Goal: Task Accomplishment & Management: Manage account settings

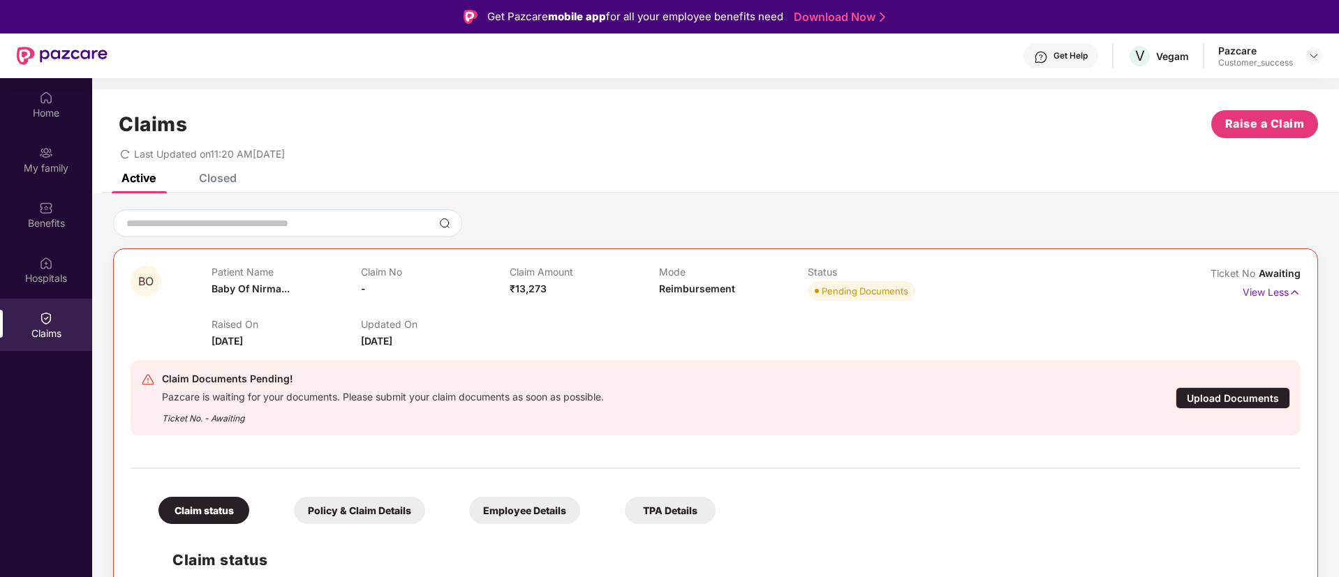
scroll to position [78, 0]
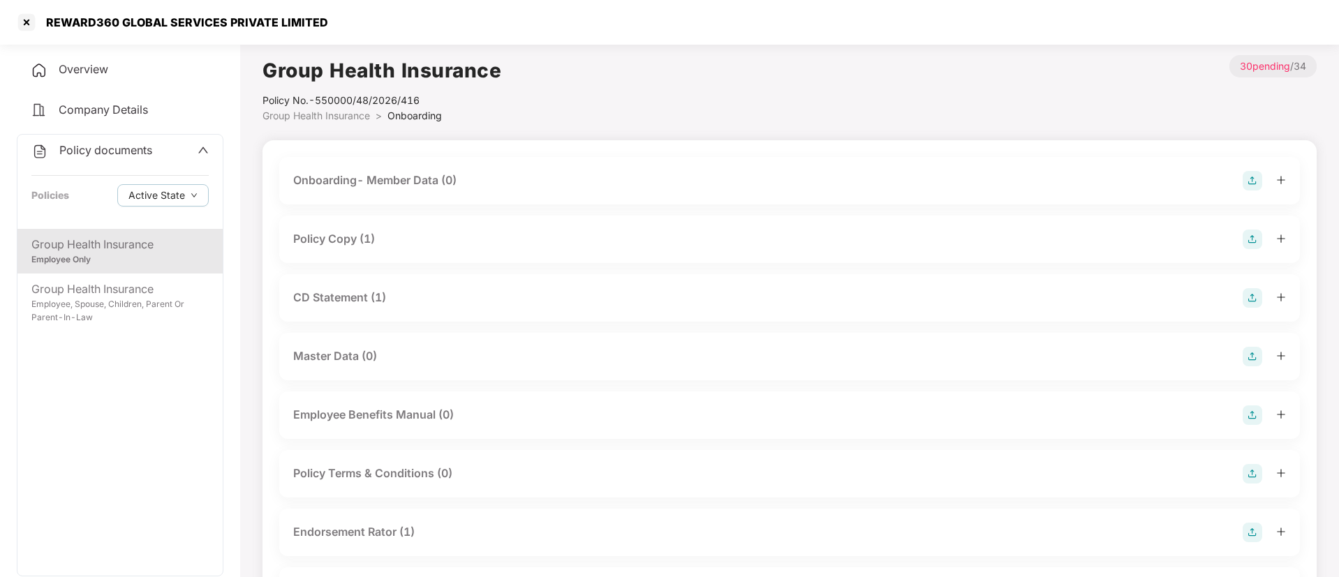
scroll to position [212, 0]
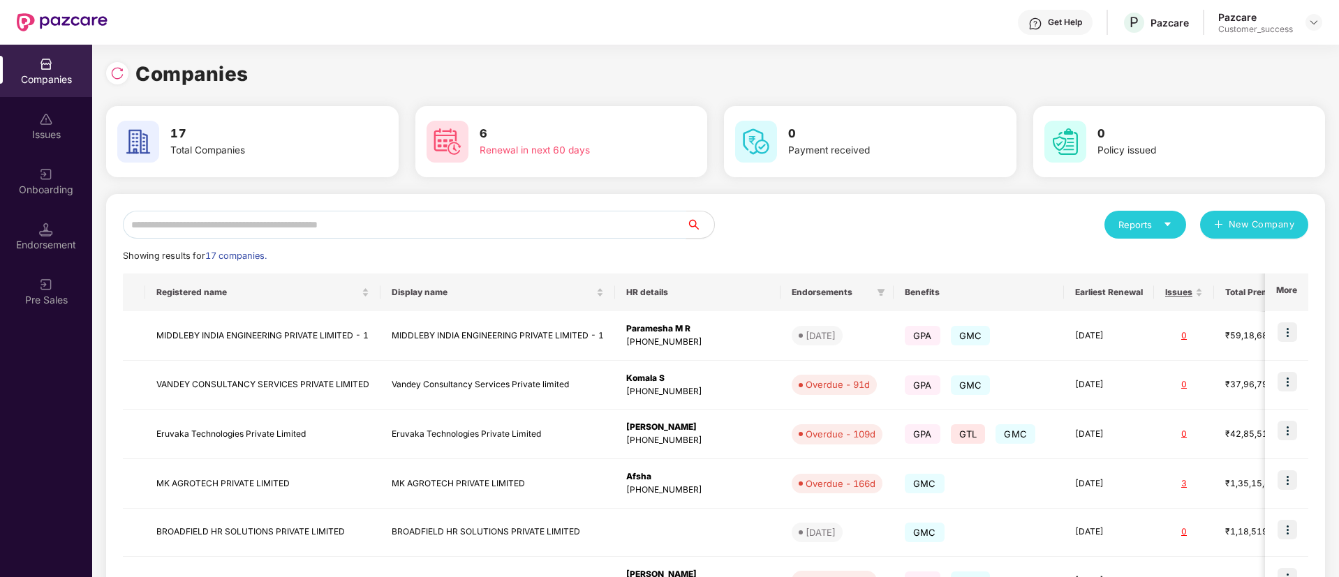
click at [436, 217] on input "text" at bounding box center [404, 225] width 563 height 28
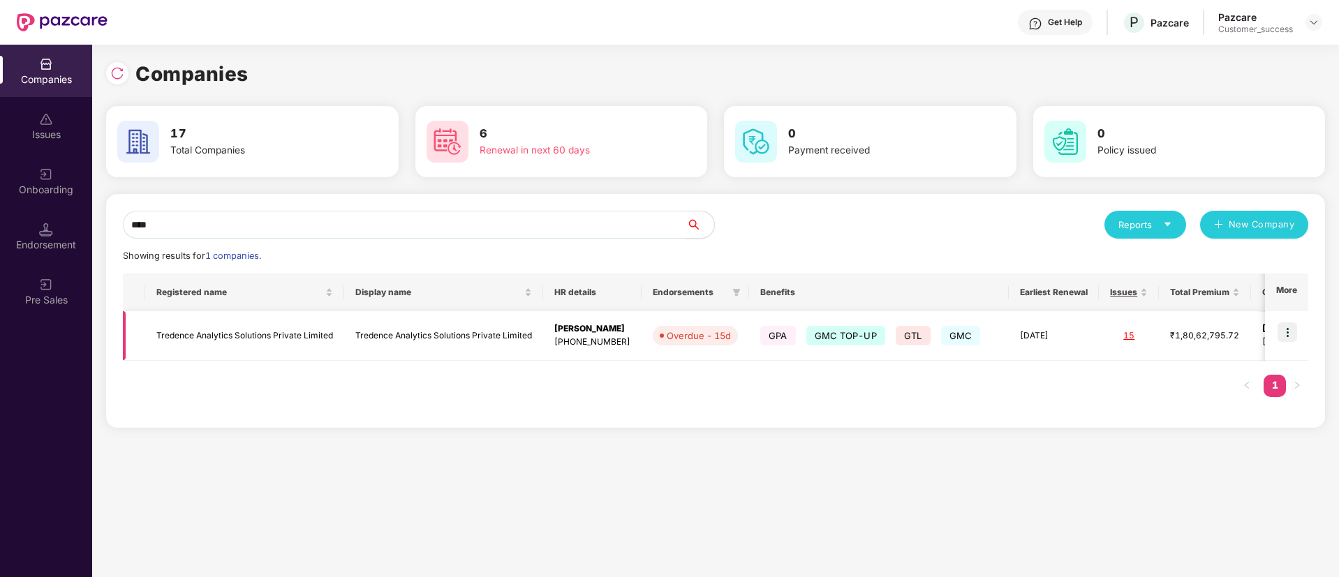
type input "****"
click at [1289, 336] on img at bounding box center [1287, 332] width 20 height 20
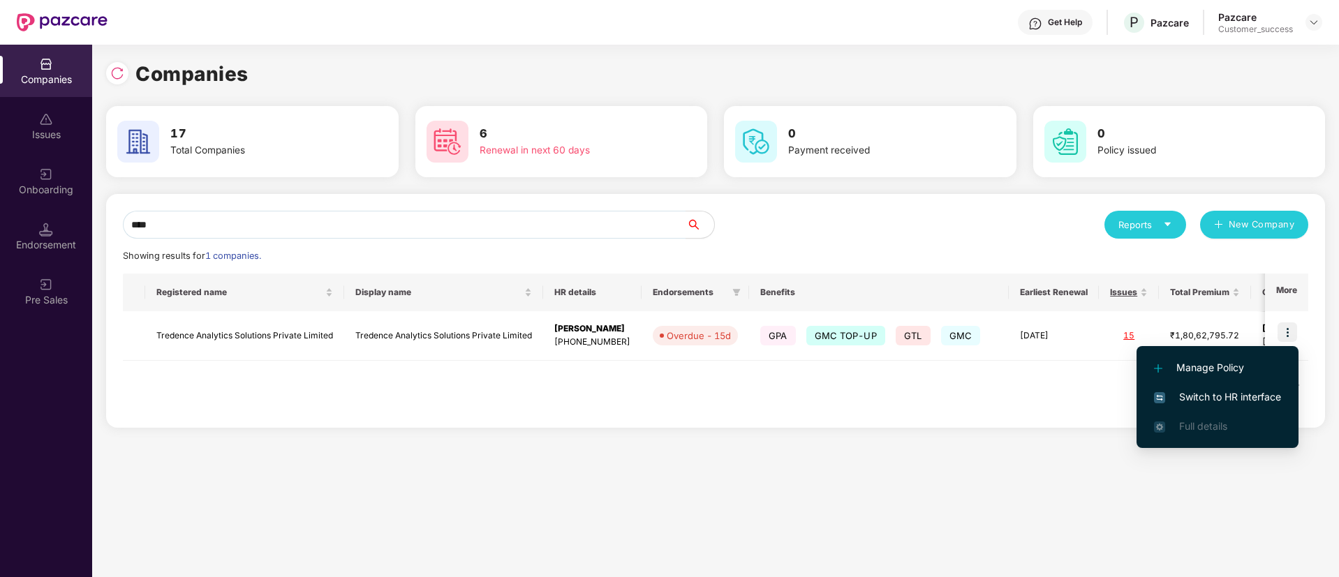
click at [1264, 393] on span "Switch to HR interface" at bounding box center [1217, 396] width 127 height 15
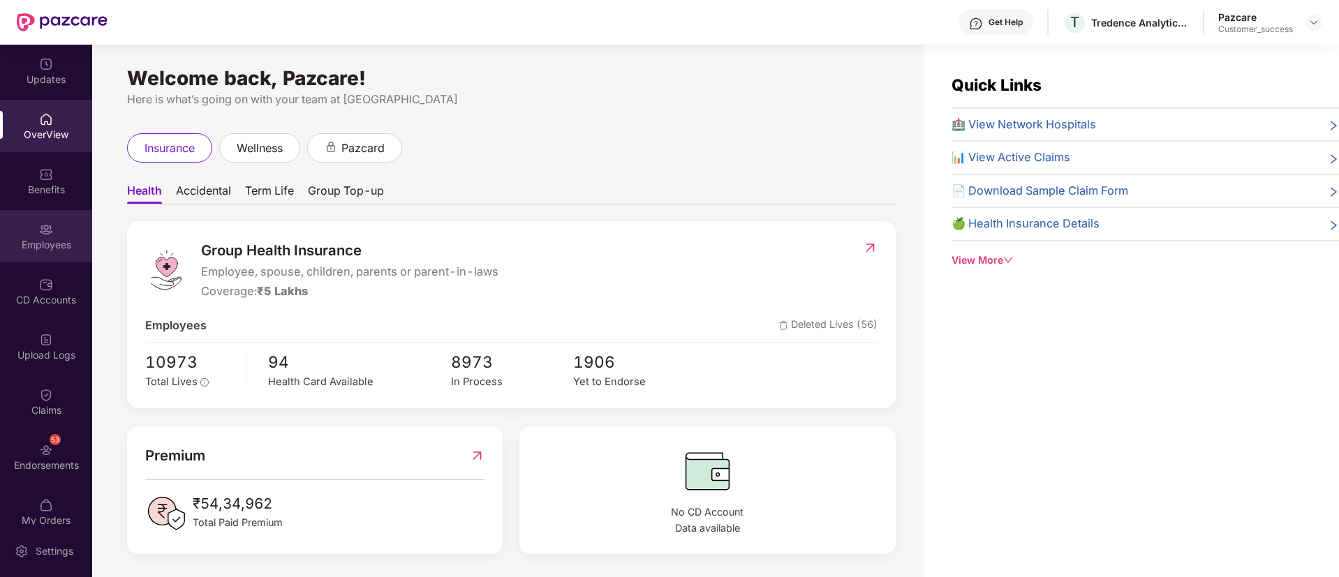
click at [45, 234] on img at bounding box center [46, 230] width 14 height 14
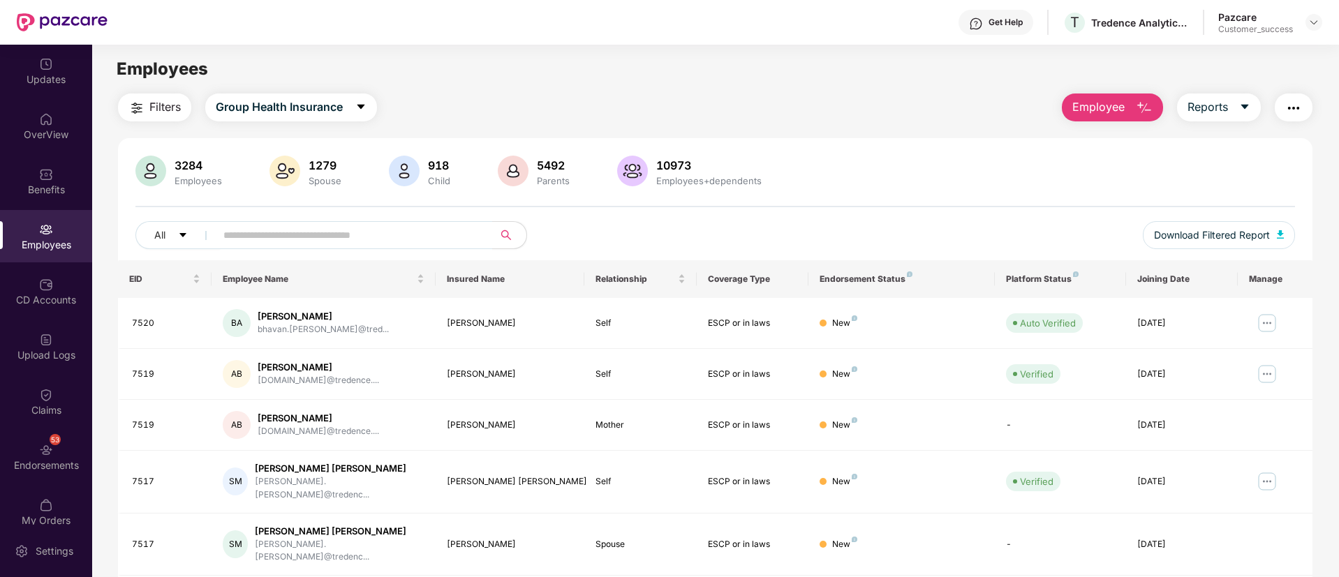
click at [134, 107] on img "button" at bounding box center [136, 108] width 17 height 17
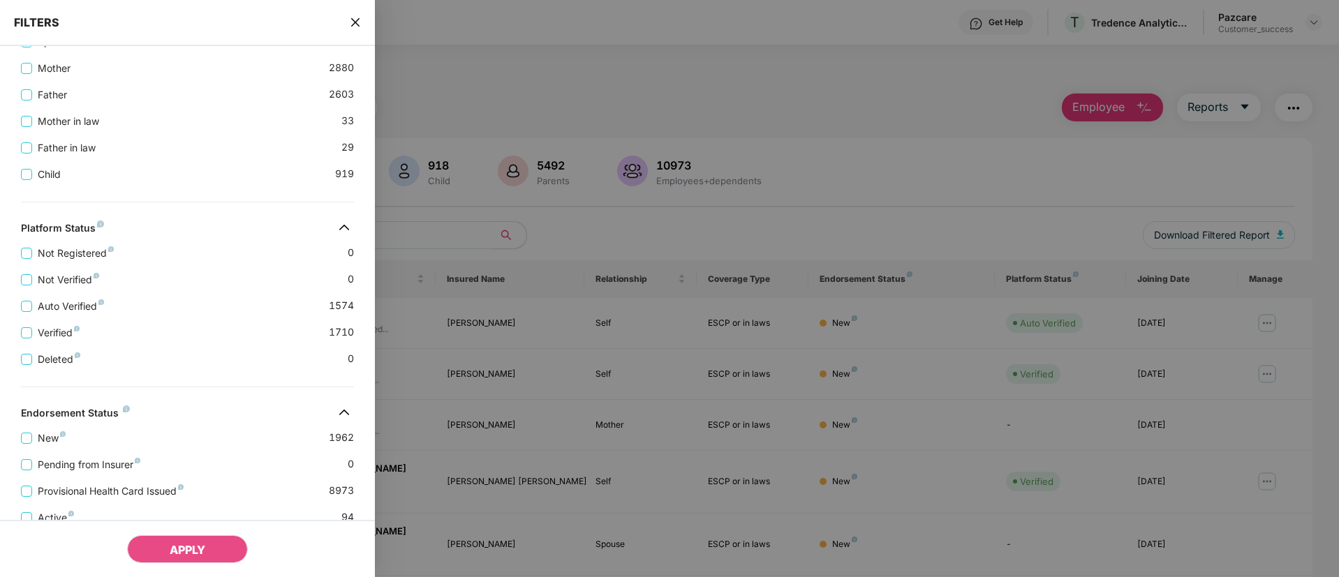
scroll to position [475, 0]
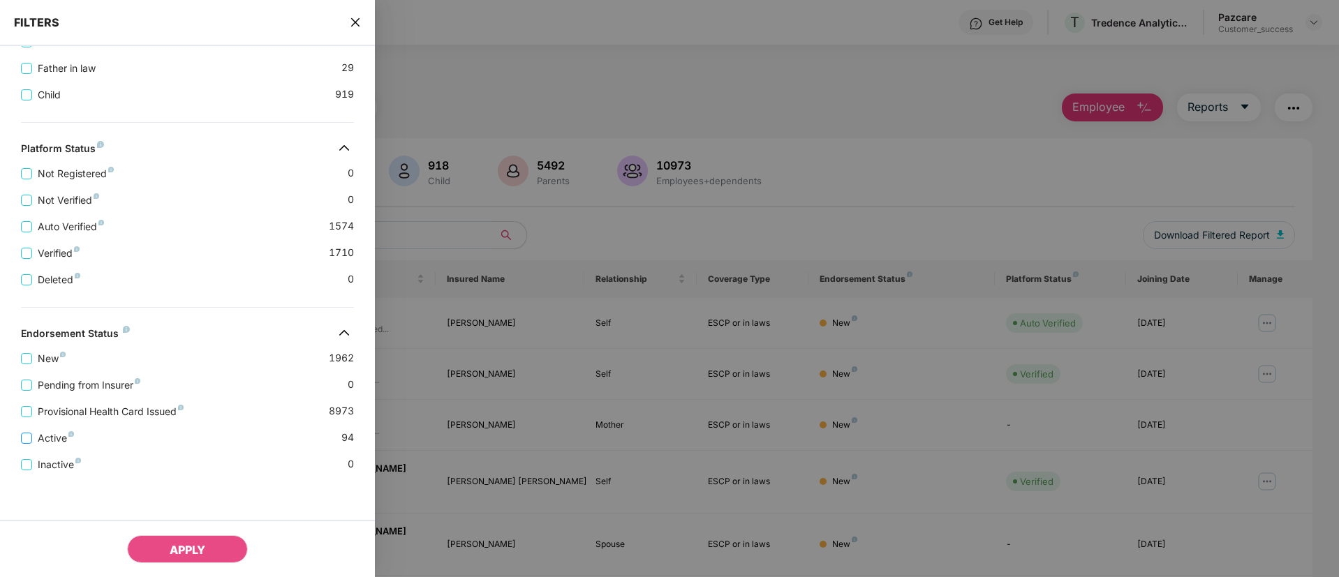
click at [74, 442] on span "Active" at bounding box center [55, 438] width 47 height 15
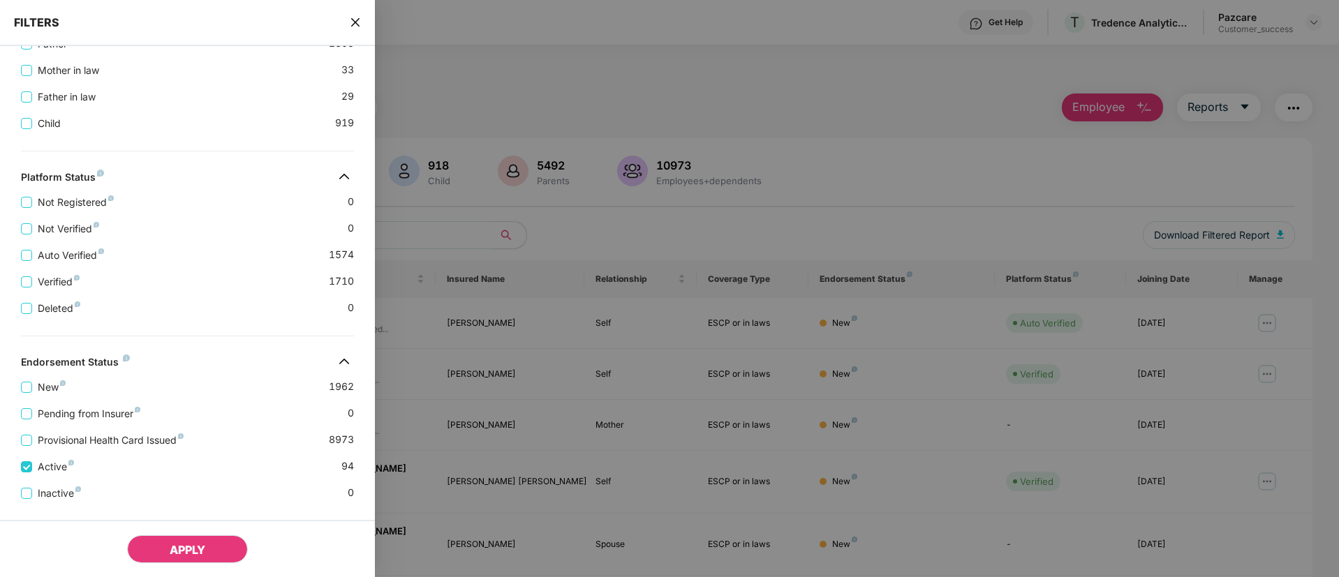
click at [207, 551] on button "APPLY" at bounding box center [187, 549] width 121 height 28
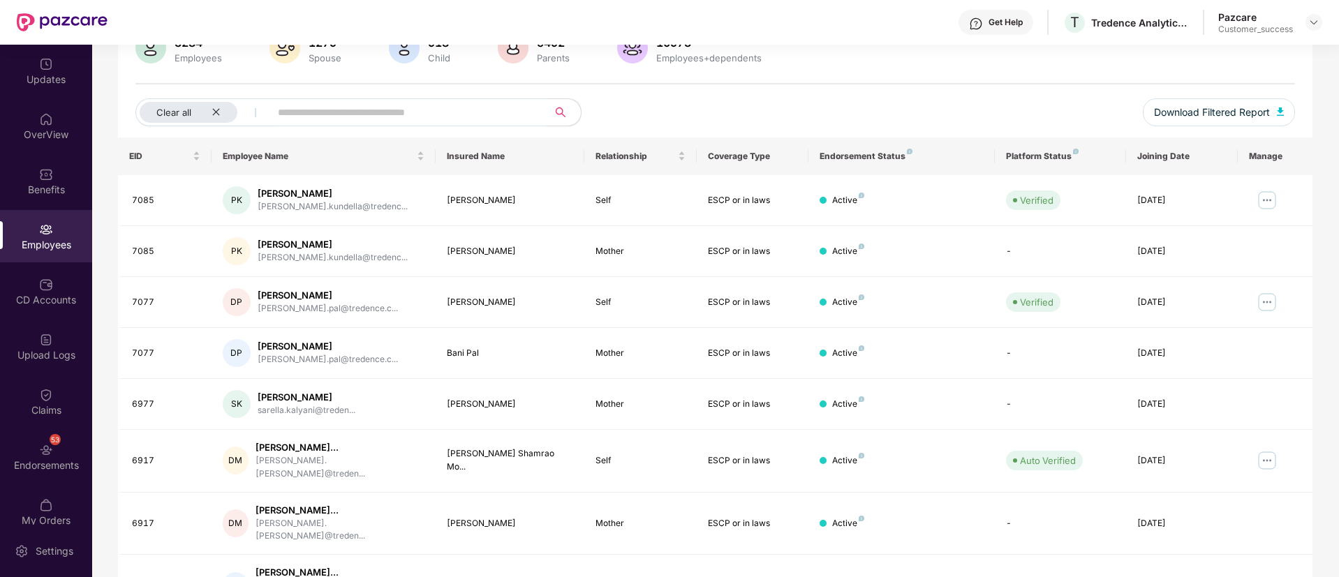
scroll to position [125, 0]
click at [1259, 195] on img at bounding box center [1267, 198] width 22 height 22
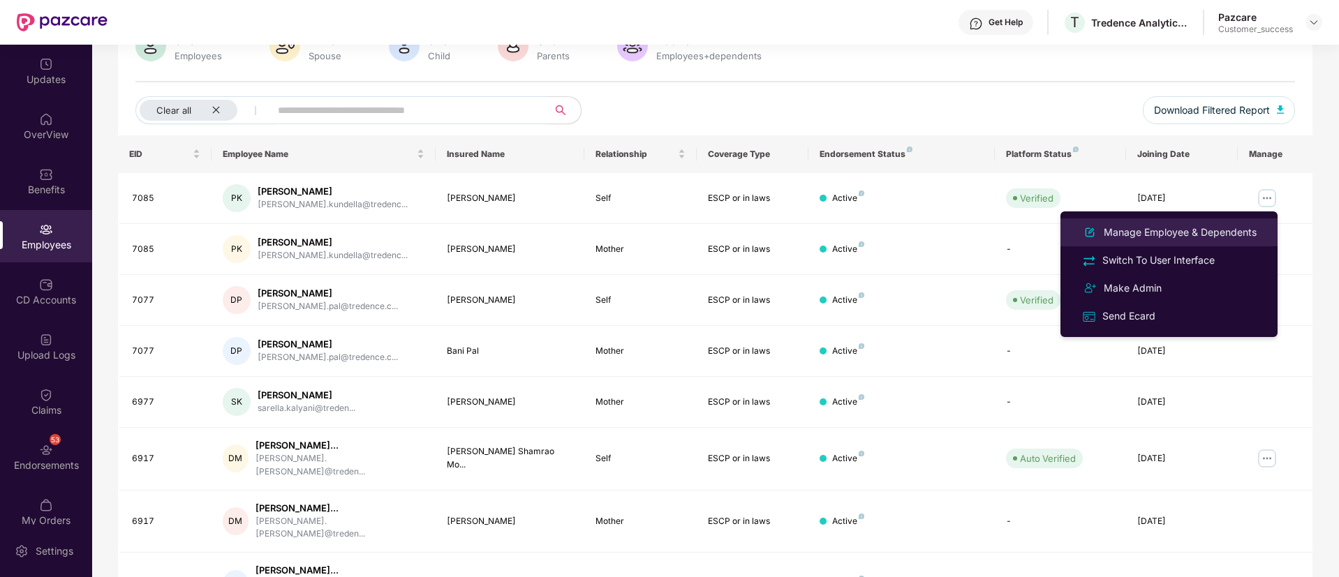
click at [1197, 230] on div "Manage Employee & Dependents" at bounding box center [1180, 232] width 158 height 15
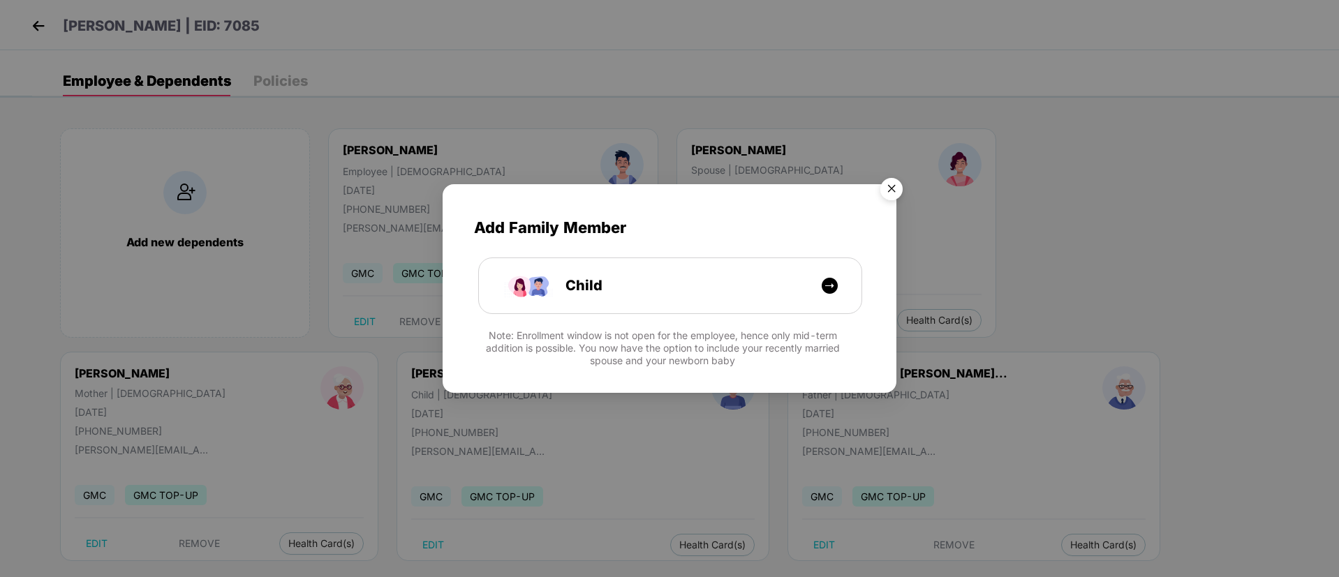
click at [888, 187] on img "Close" at bounding box center [891, 191] width 39 height 39
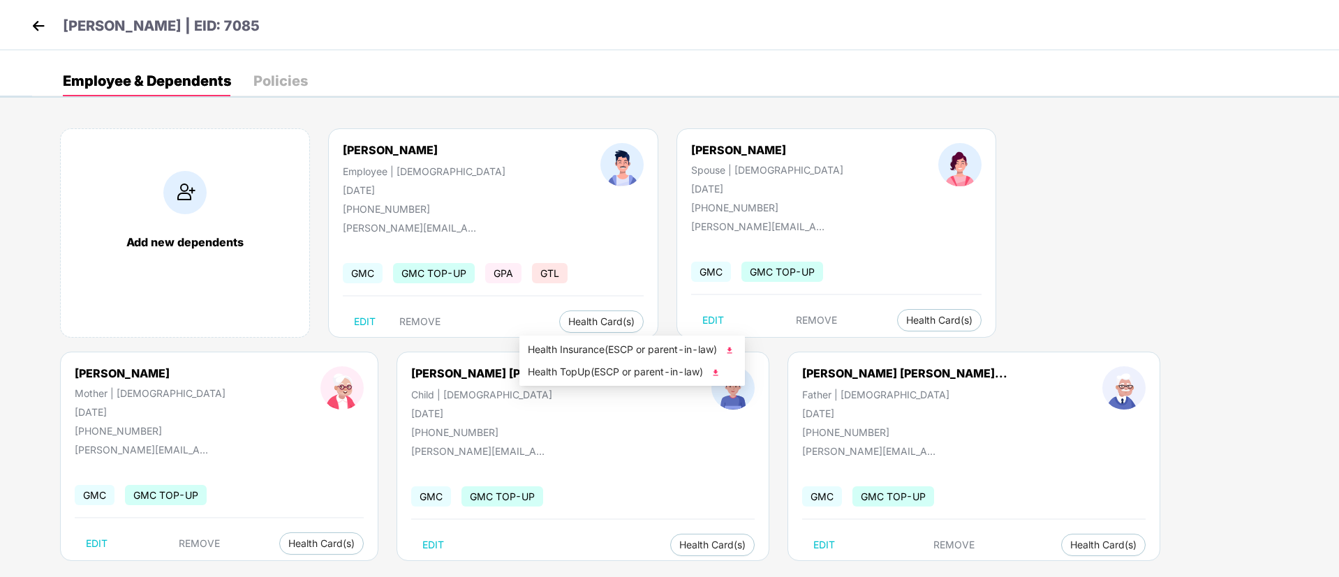
click at [731, 348] on img at bounding box center [729, 350] width 14 height 14
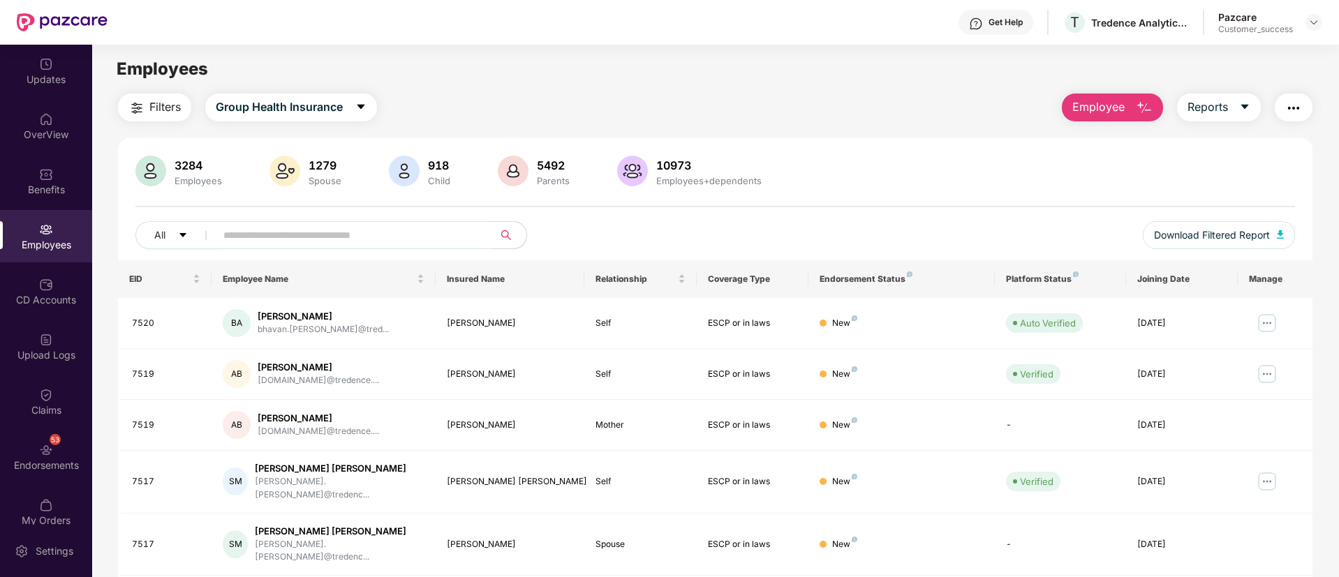
click at [144, 108] on img "button" at bounding box center [136, 108] width 17 height 17
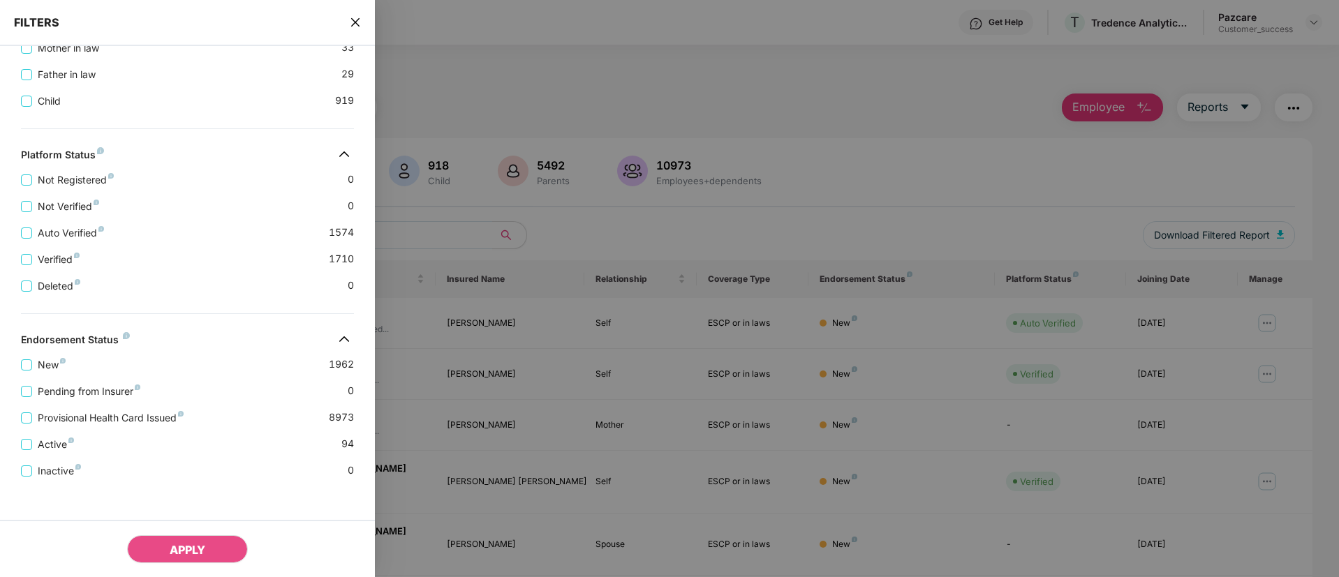
scroll to position [475, 0]
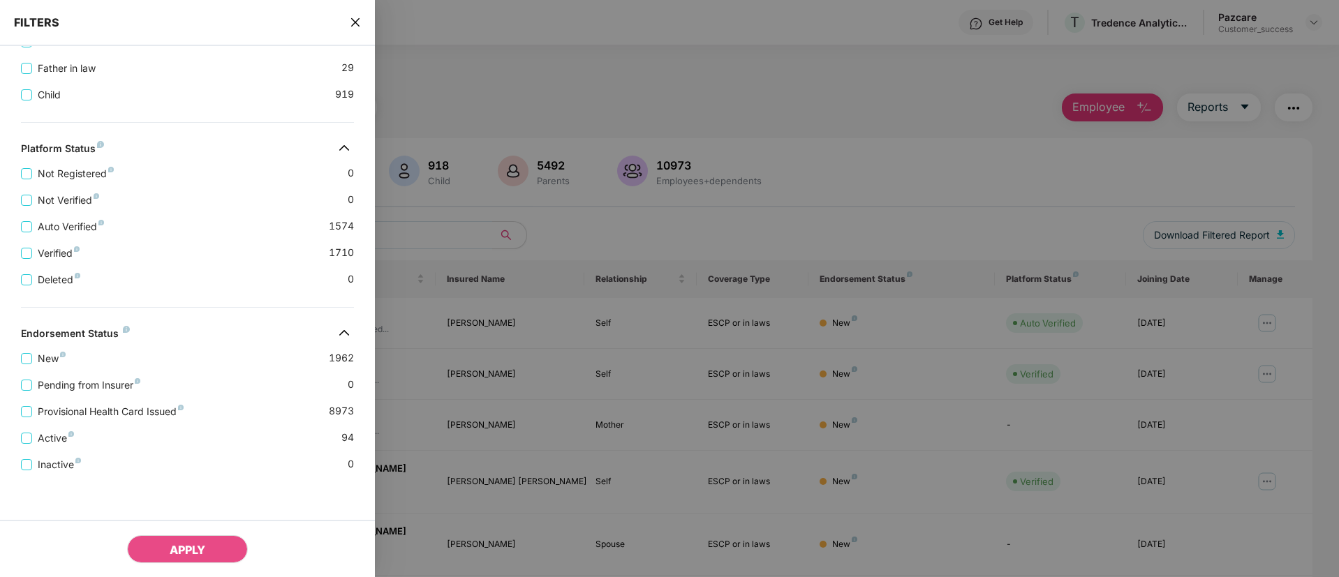
click at [355, 24] on icon "close" at bounding box center [355, 22] width 11 height 11
